Goal: Task Accomplishment & Management: Use online tool/utility

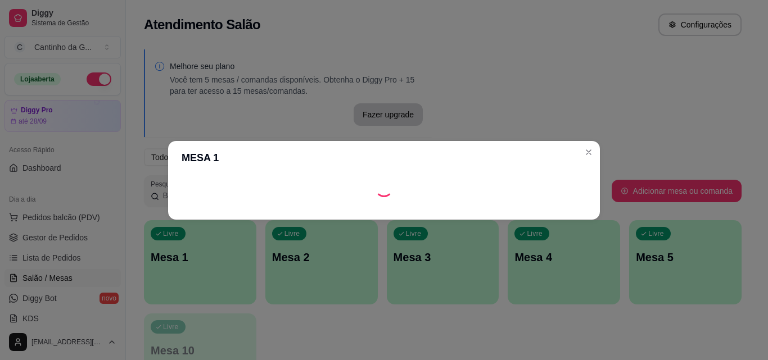
scroll to position [112, 0]
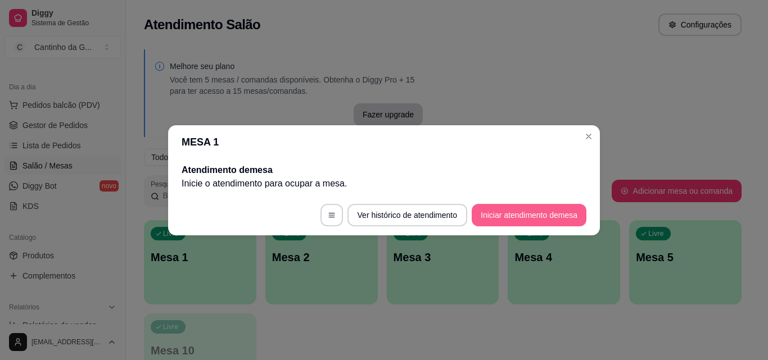
click at [541, 218] on button "Iniciar atendimento de mesa" at bounding box center [529, 215] width 115 height 22
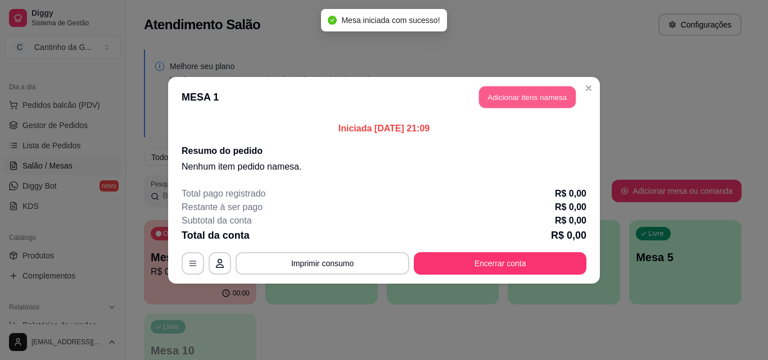
click at [552, 96] on button "Adicionar itens na mesa" at bounding box center [527, 97] width 97 height 22
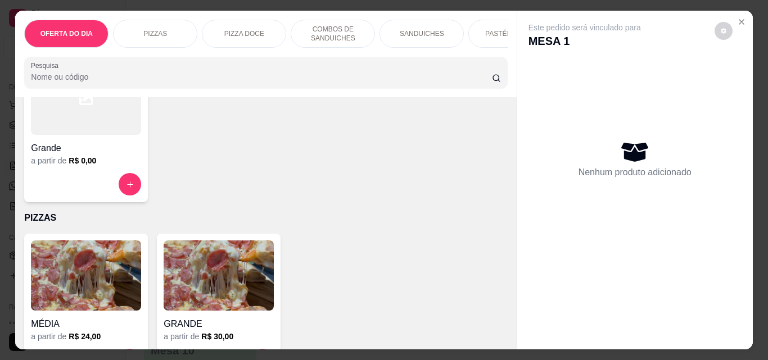
scroll to position [169, 0]
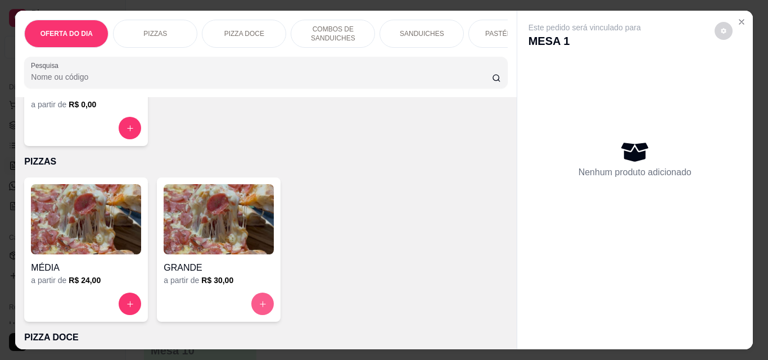
click at [261, 308] on icon "increase-product-quantity" at bounding box center [263, 304] width 8 height 8
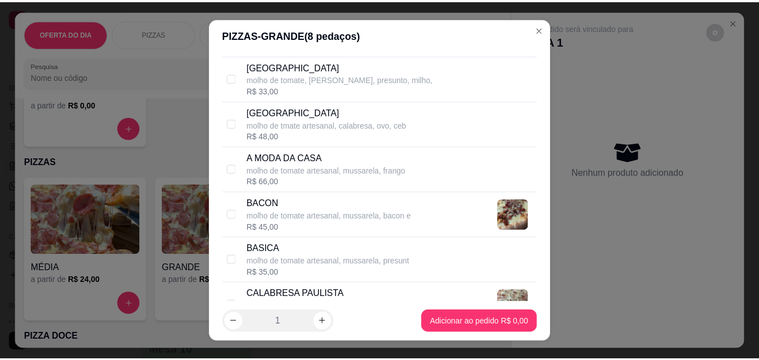
scroll to position [337, 0]
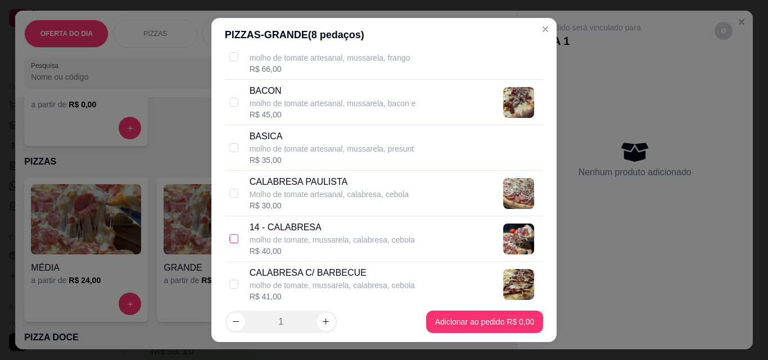
click at [231, 242] on input "checkbox" at bounding box center [233, 238] width 9 height 9
checkbox input "true"
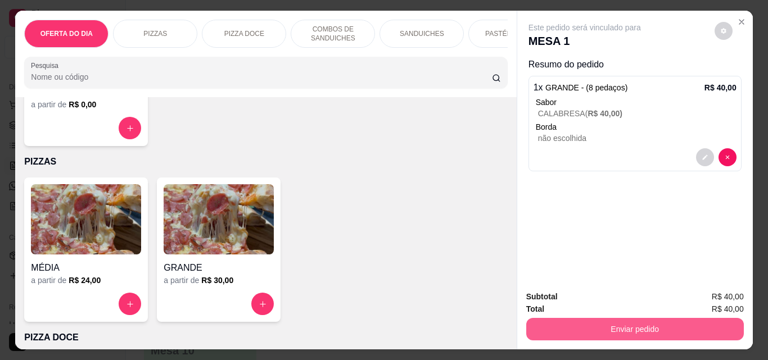
click at [653, 328] on button "Enviar pedido" at bounding box center [635, 329] width 218 height 22
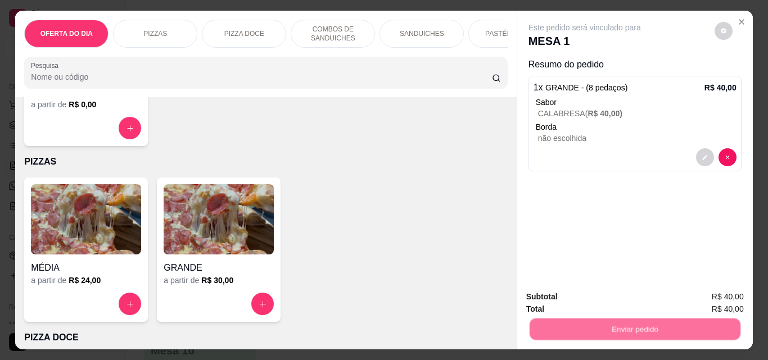
click at [614, 290] on button "Não registrar e enviar pedido" at bounding box center [597, 297] width 117 height 21
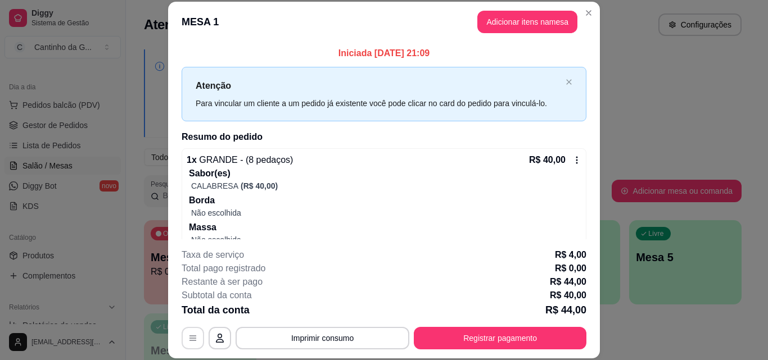
click at [192, 337] on icon "button" at bounding box center [192, 338] width 9 height 9
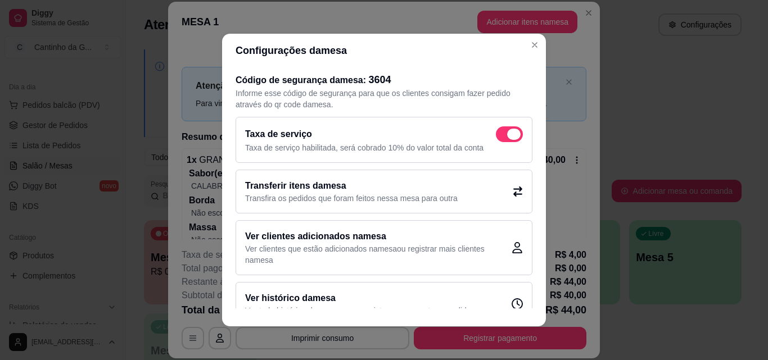
click at [496, 132] on span at bounding box center [509, 134] width 27 height 16
click at [496, 137] on input "checkbox" at bounding box center [498, 140] width 7 height 7
checkbox input "false"
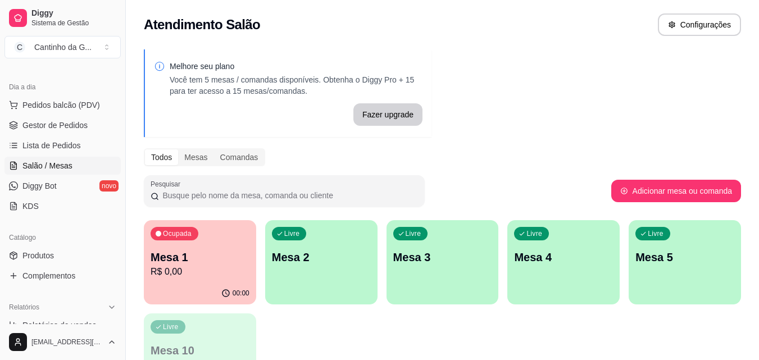
click at [242, 268] on p "R$ 0,00" at bounding box center [200, 271] width 99 height 13
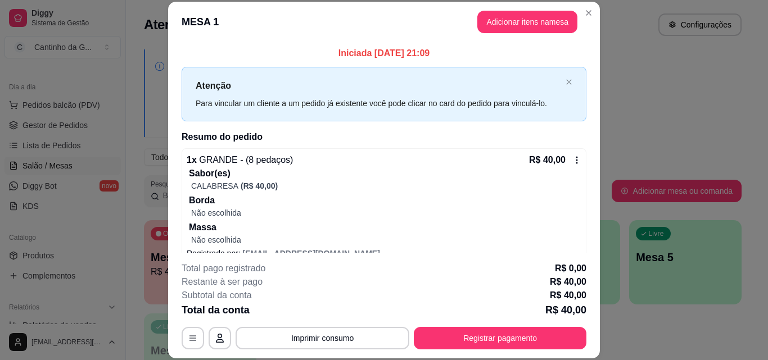
click at [530, 335] on button "Registrar pagamento" at bounding box center [500, 338] width 173 height 22
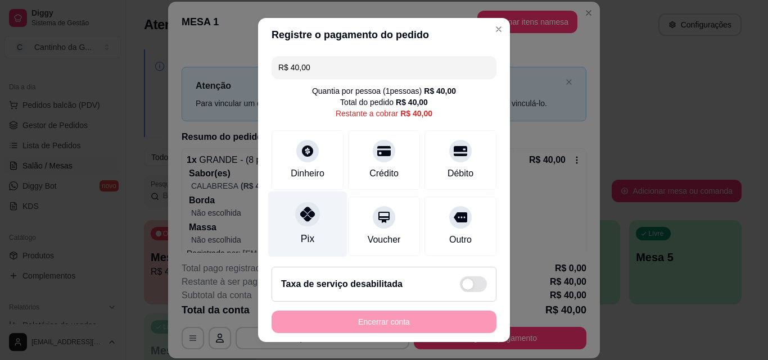
click at [300, 218] on icon at bounding box center [307, 214] width 15 height 15
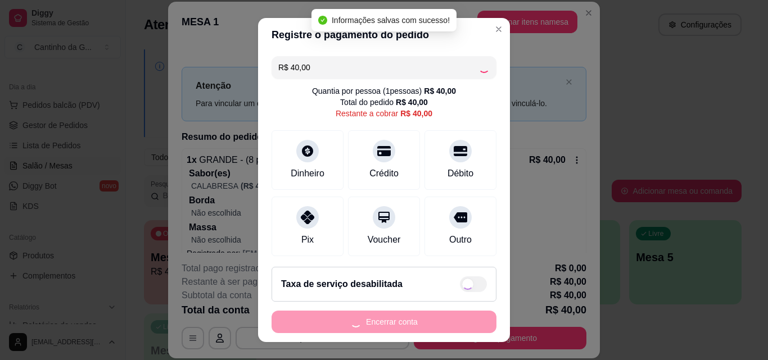
type input "R$ 0,00"
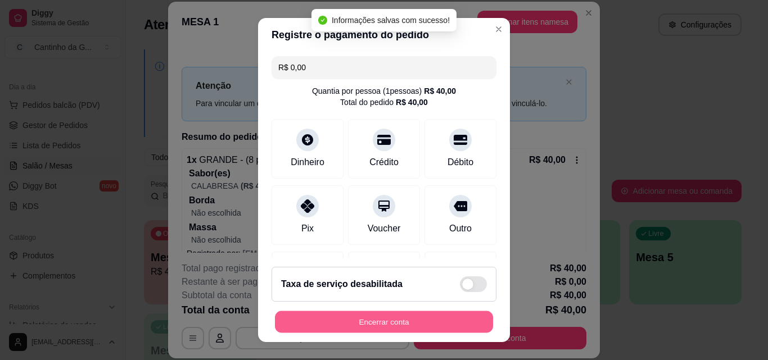
click at [433, 315] on button "Encerrar conta" at bounding box center [384, 322] width 218 height 22
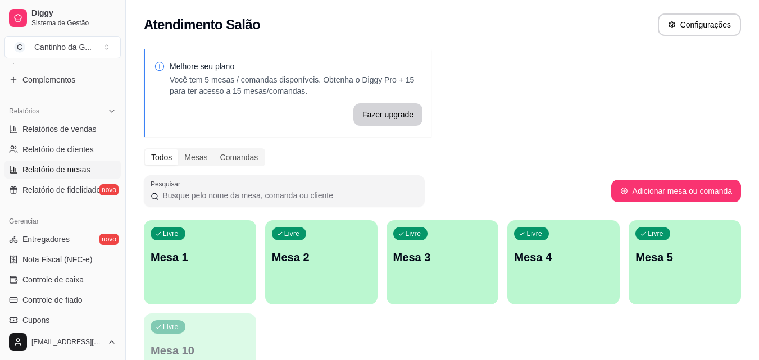
scroll to position [281, 0]
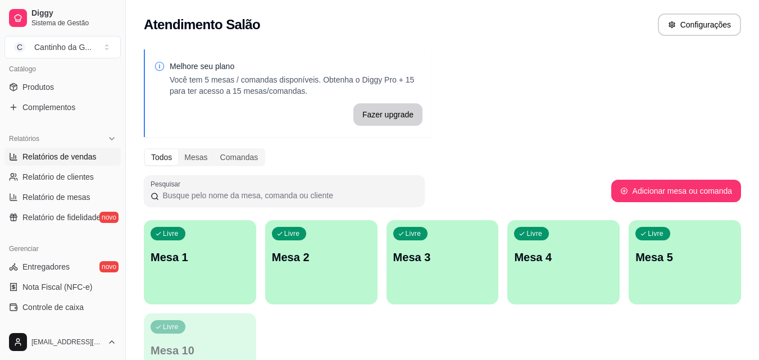
click at [79, 155] on span "Relatórios de vendas" at bounding box center [59, 156] width 74 height 11
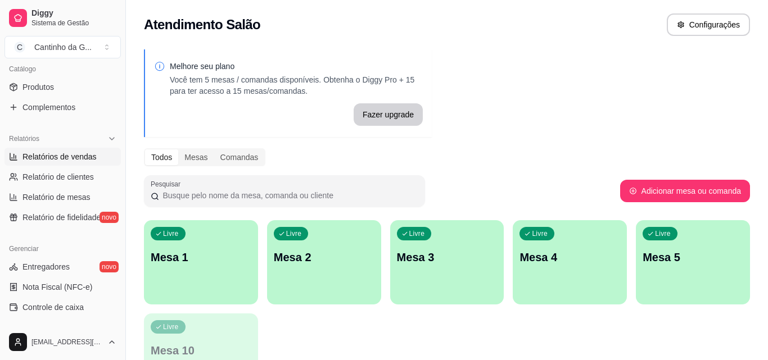
select select "ALL"
select select "0"
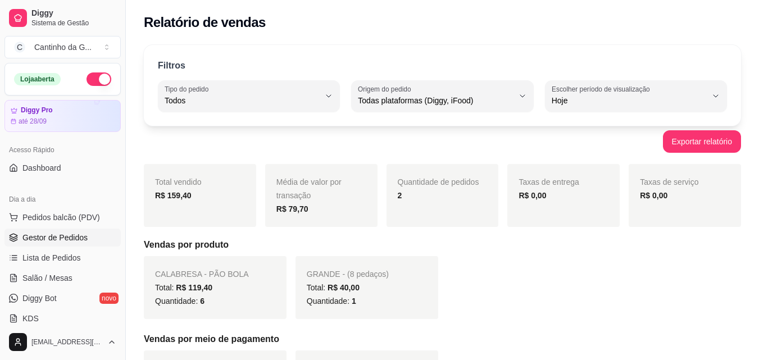
click at [78, 233] on span "Gestor de Pedidos" at bounding box center [54, 237] width 65 height 11
